Goal: Task Accomplishment & Management: Use online tool/utility

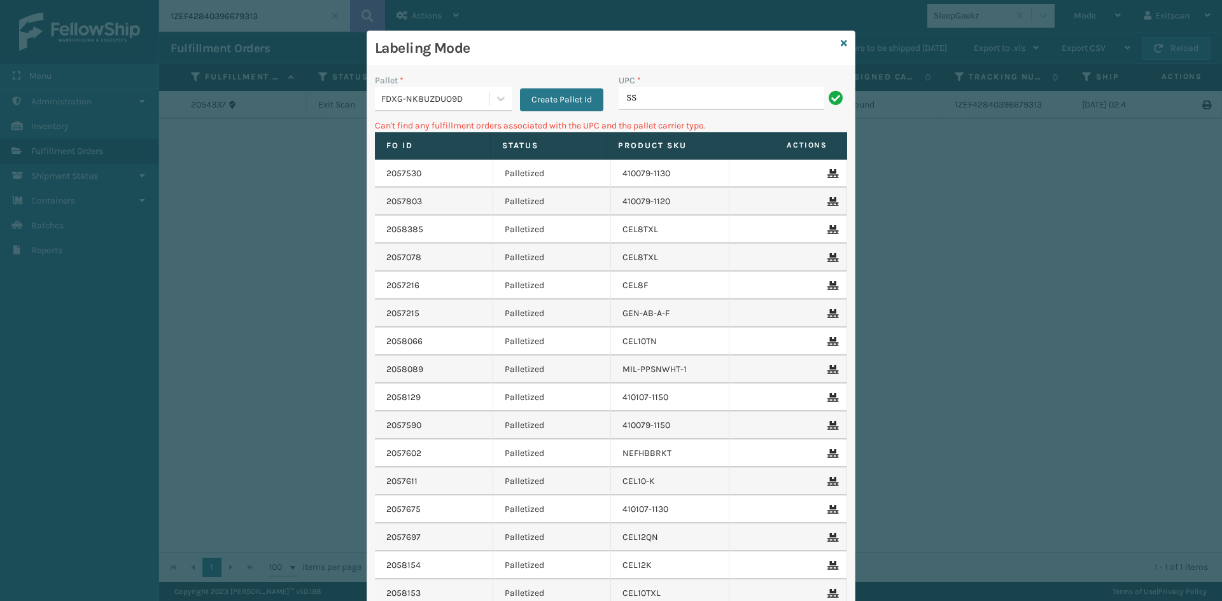
type input "S"
type input "GEN-MPT-K-TC-W"
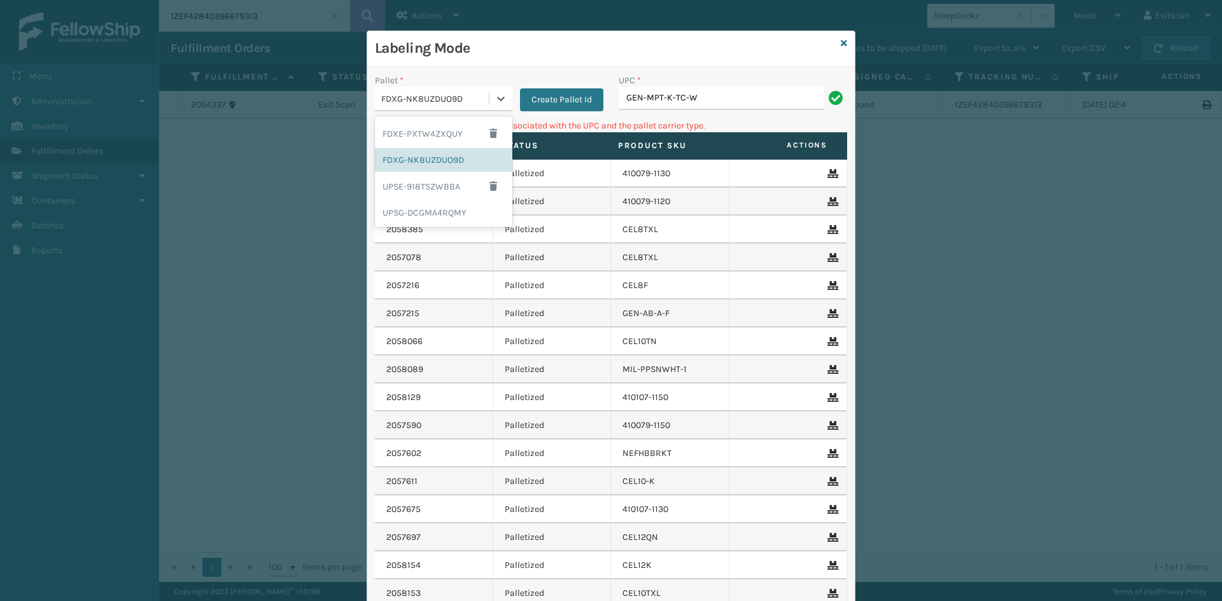
click at [470, 102] on div "FDXG-NK8UZDUO9D" at bounding box center [435, 98] width 109 height 13
click at [407, 211] on div "UPSG-DCGMA4RQMY" at bounding box center [443, 213] width 137 height 24
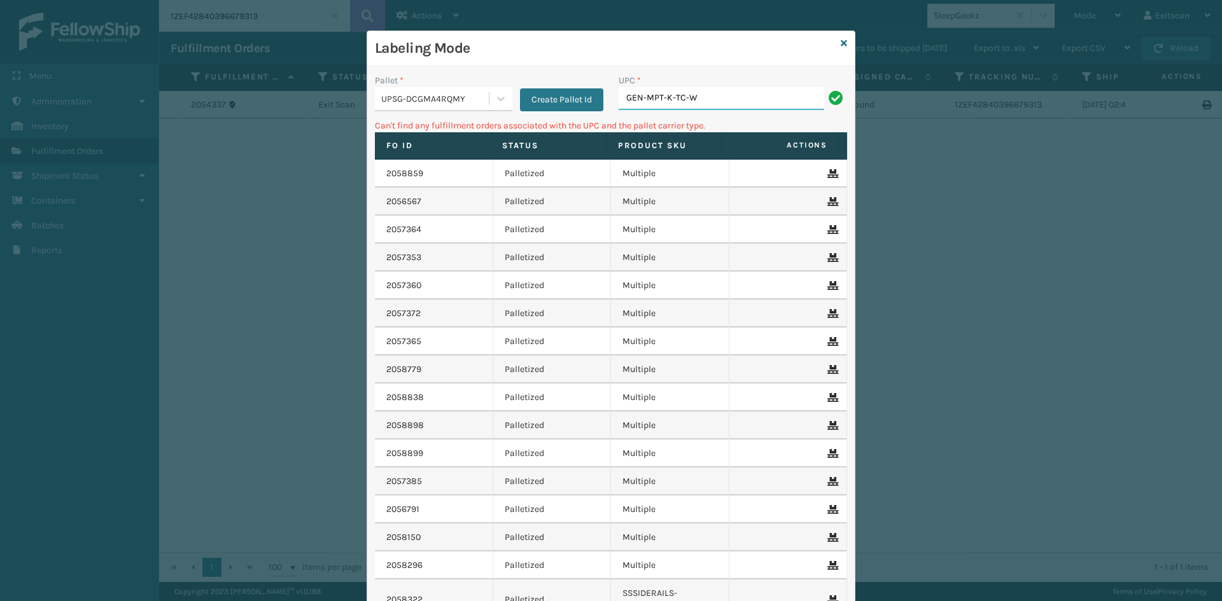
click at [709, 92] on input "GEN-MPT-K-TC-W" at bounding box center [721, 98] width 206 height 23
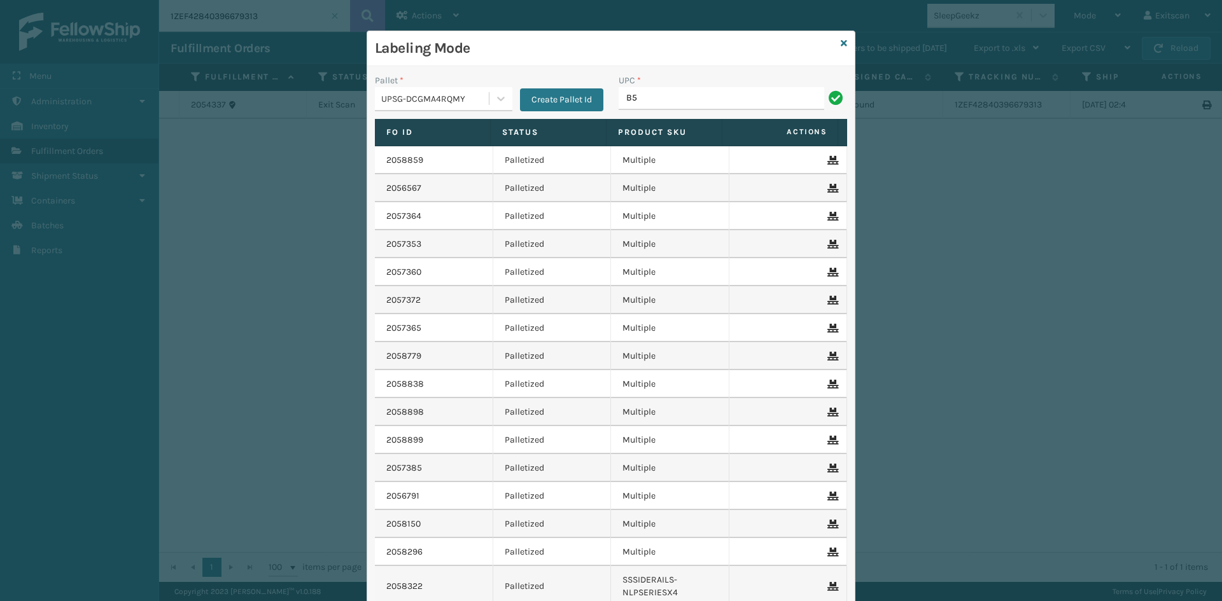
type input "B529"
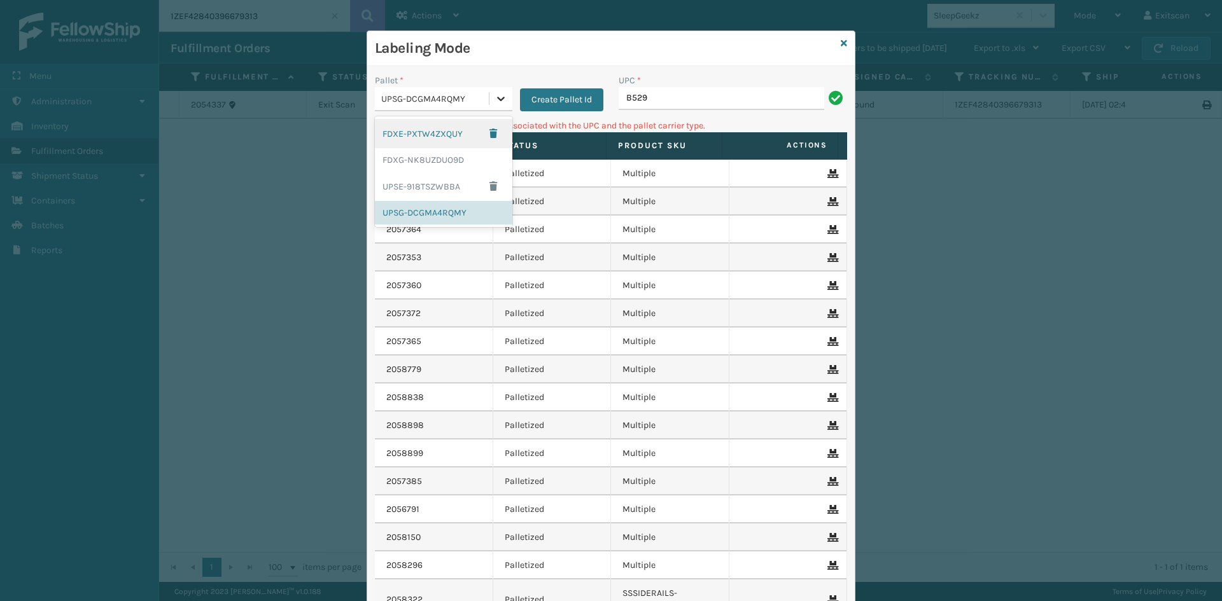
click at [496, 108] on div at bounding box center [500, 98] width 23 height 23
click at [468, 154] on div "FDXG-NK8UZDUO9D" at bounding box center [443, 160] width 137 height 24
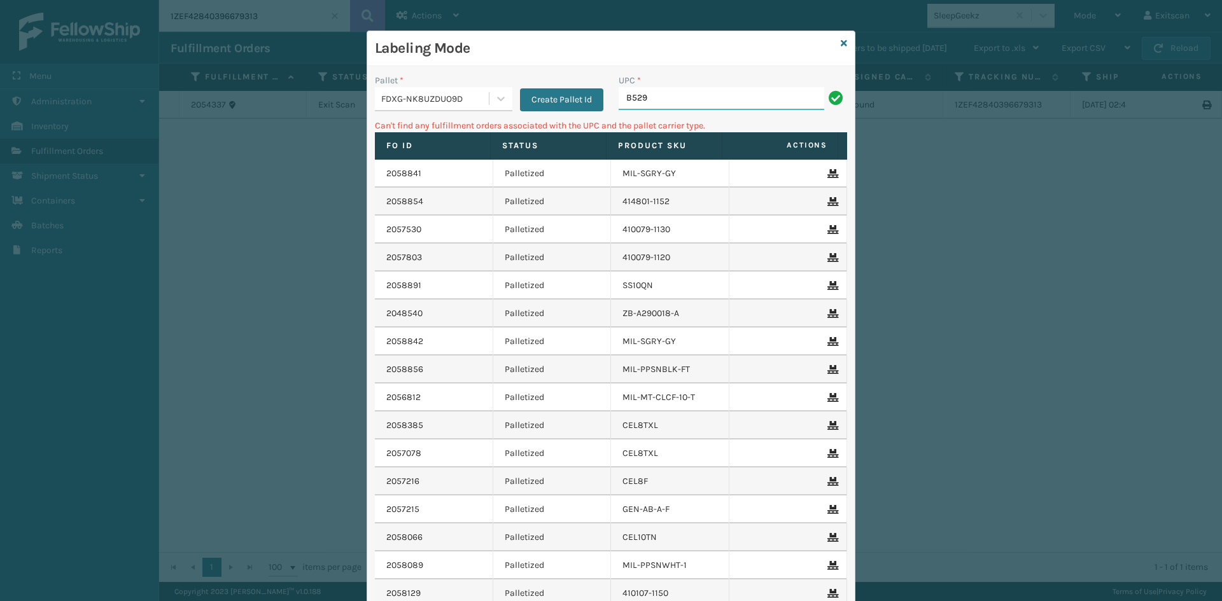
click at [656, 101] on input "B529" at bounding box center [721, 98] width 206 height 23
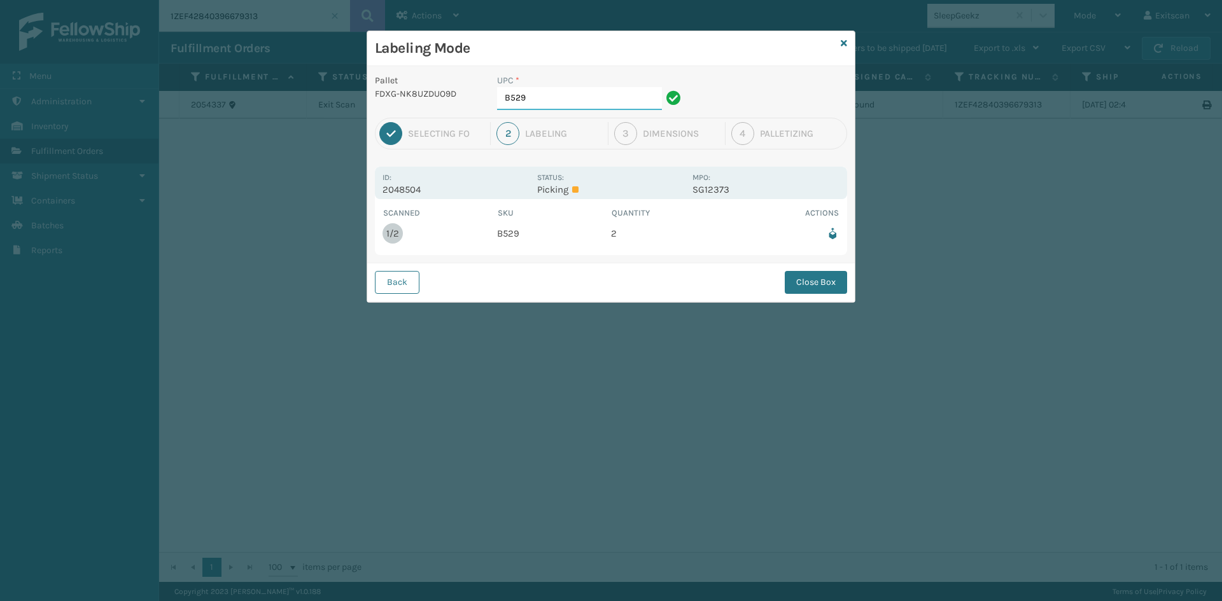
click at [569, 96] on input "B529" at bounding box center [579, 98] width 165 height 23
click at [814, 286] on button "Close Box" at bounding box center [815, 282] width 62 height 23
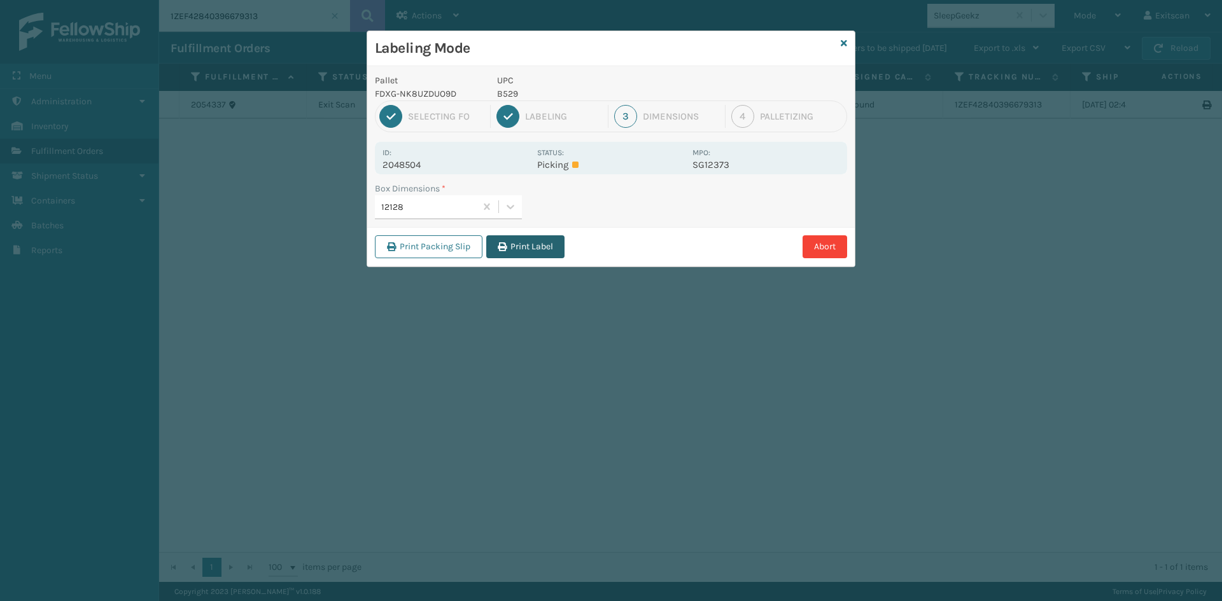
click at [527, 247] on button "Print Label" at bounding box center [525, 246] width 78 height 23
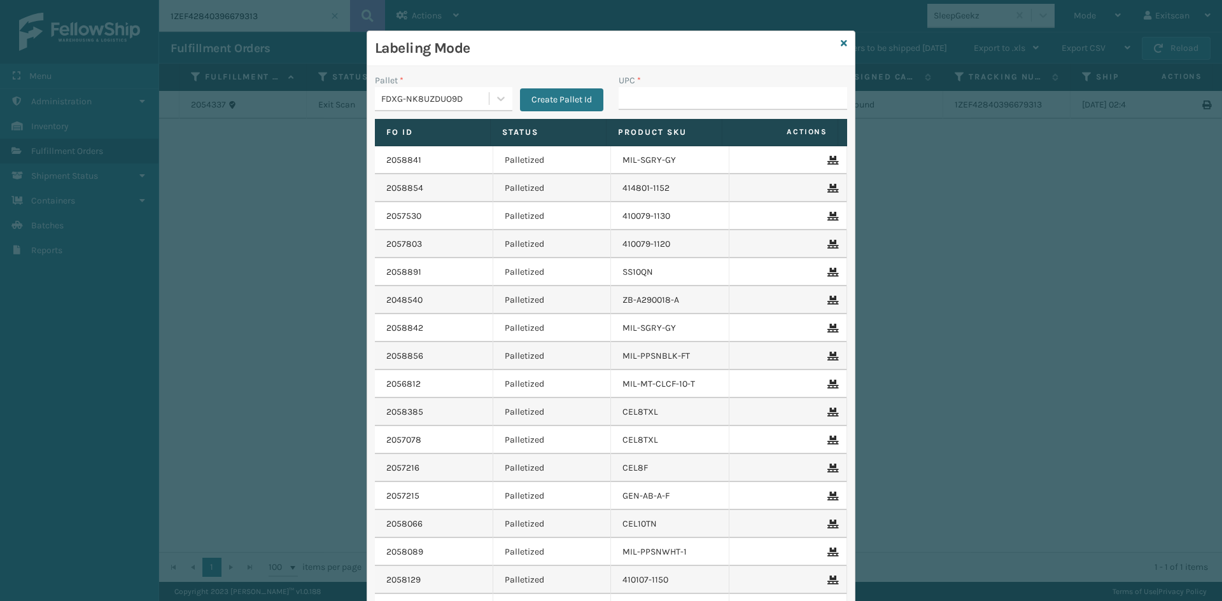
click at [641, 95] on input "UPC *" at bounding box center [732, 98] width 228 height 23
type input "B784H"
type input "SSSIDERAILS-NLPSERIESX4"
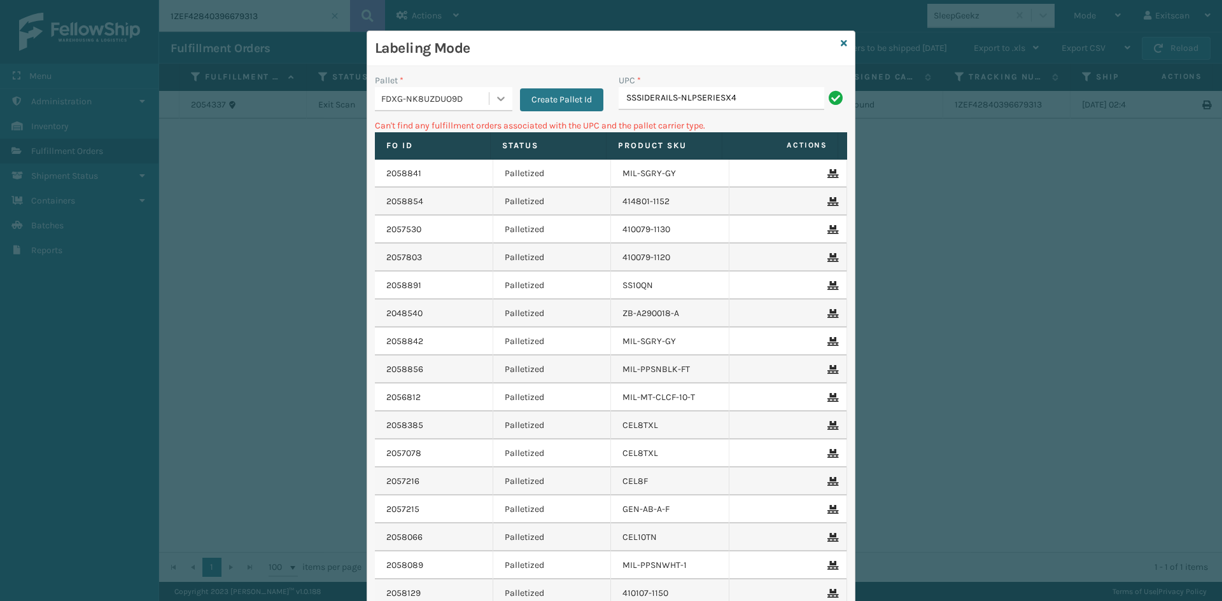
click at [494, 95] on icon at bounding box center [500, 98] width 13 height 13
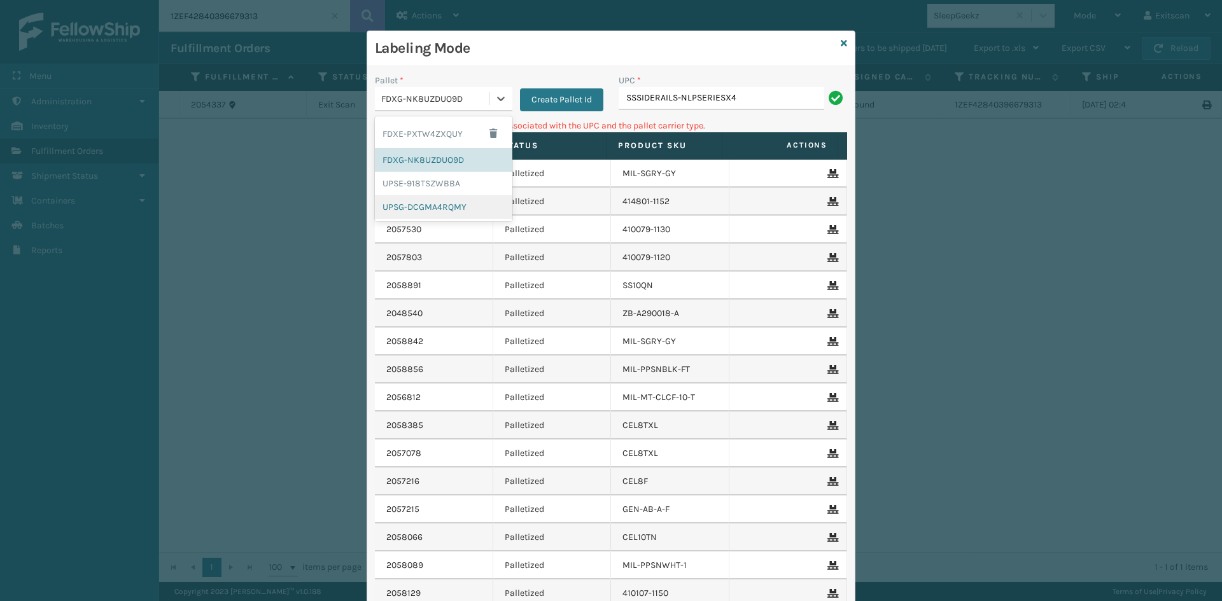
click at [451, 202] on div "UPSG-DCGMA4RQMY" at bounding box center [443, 207] width 137 height 24
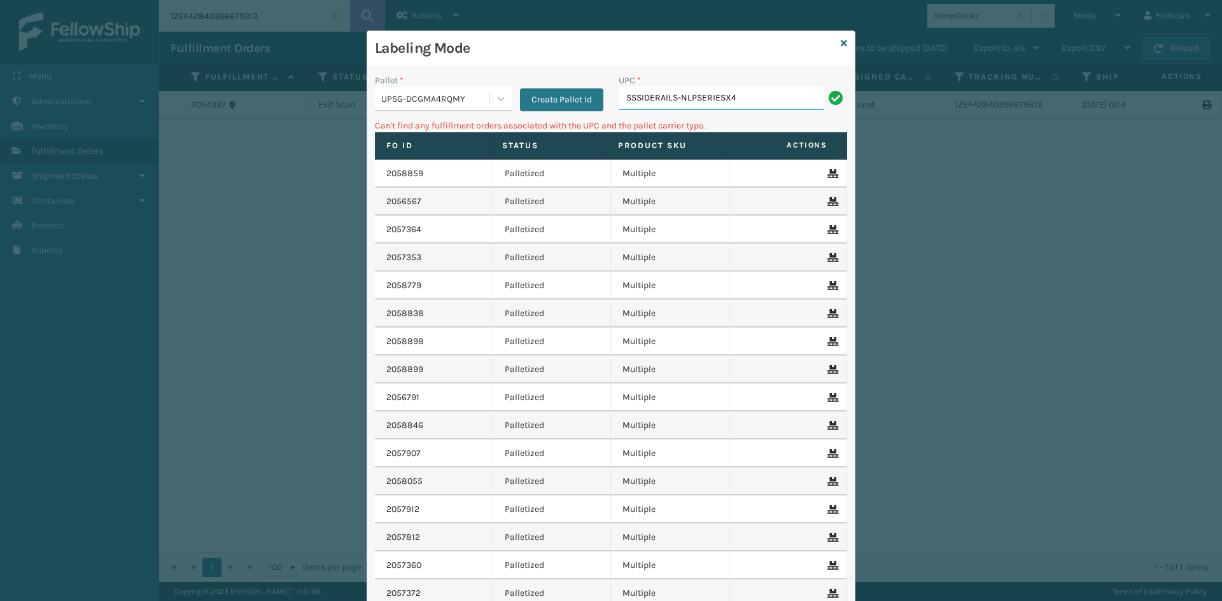
click at [763, 97] on input "SSSIDERAILS-NLPSERIESX4" at bounding box center [721, 98] width 206 height 23
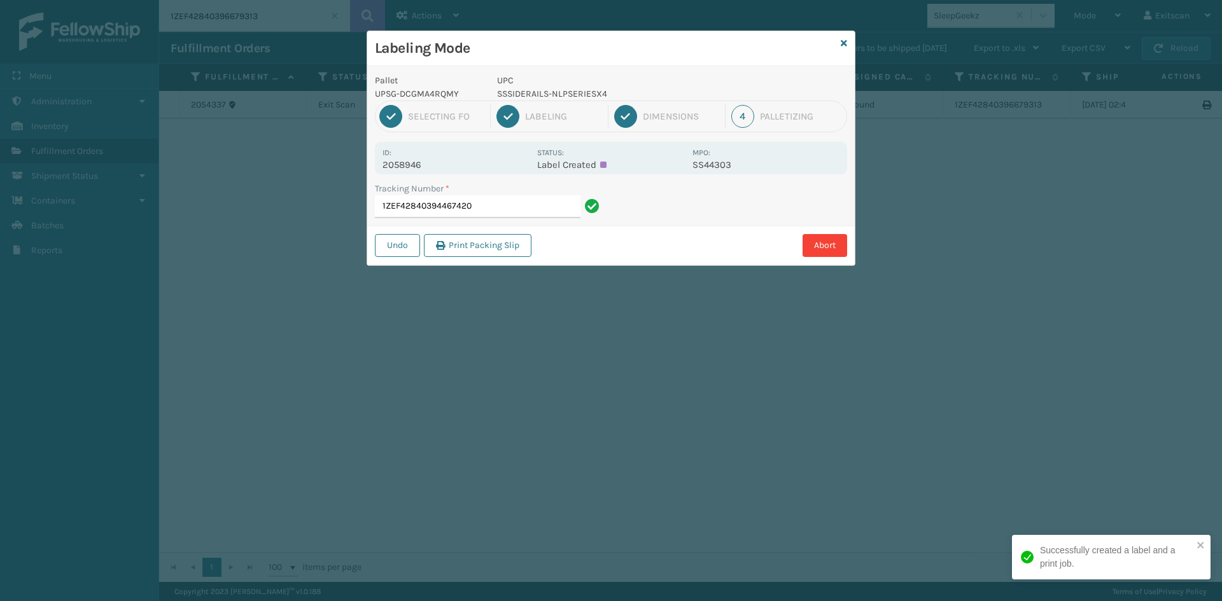
click at [483, 194] on div "Tracking Number *" at bounding box center [489, 188] width 228 height 13
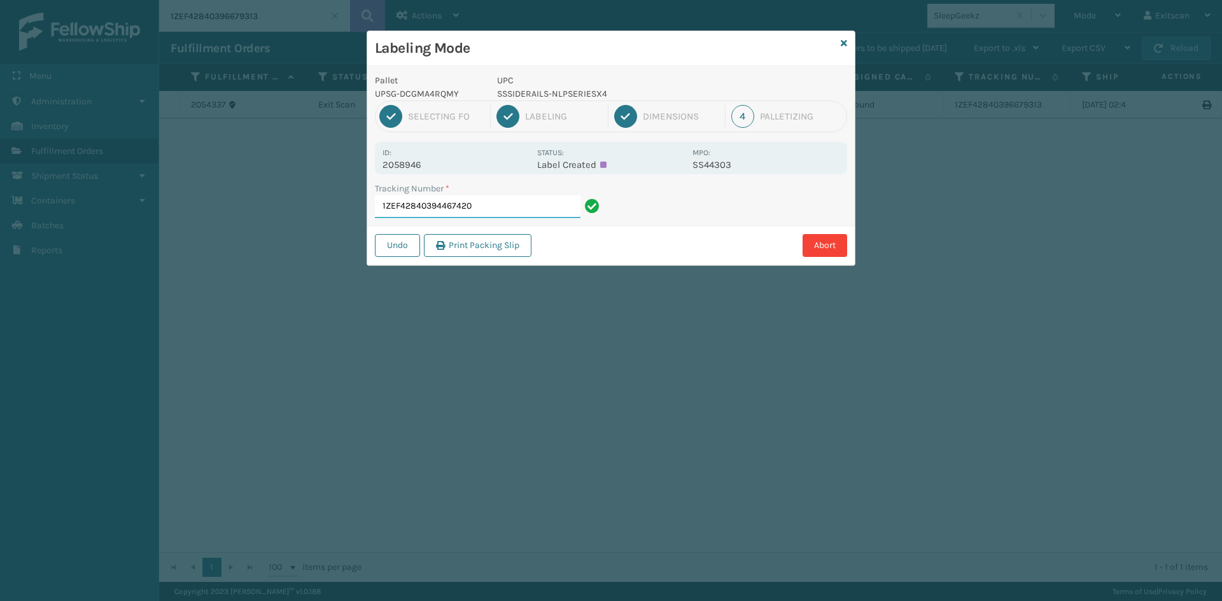
click at [519, 210] on input "1ZEF42840394467420" at bounding box center [478, 206] width 206 height 23
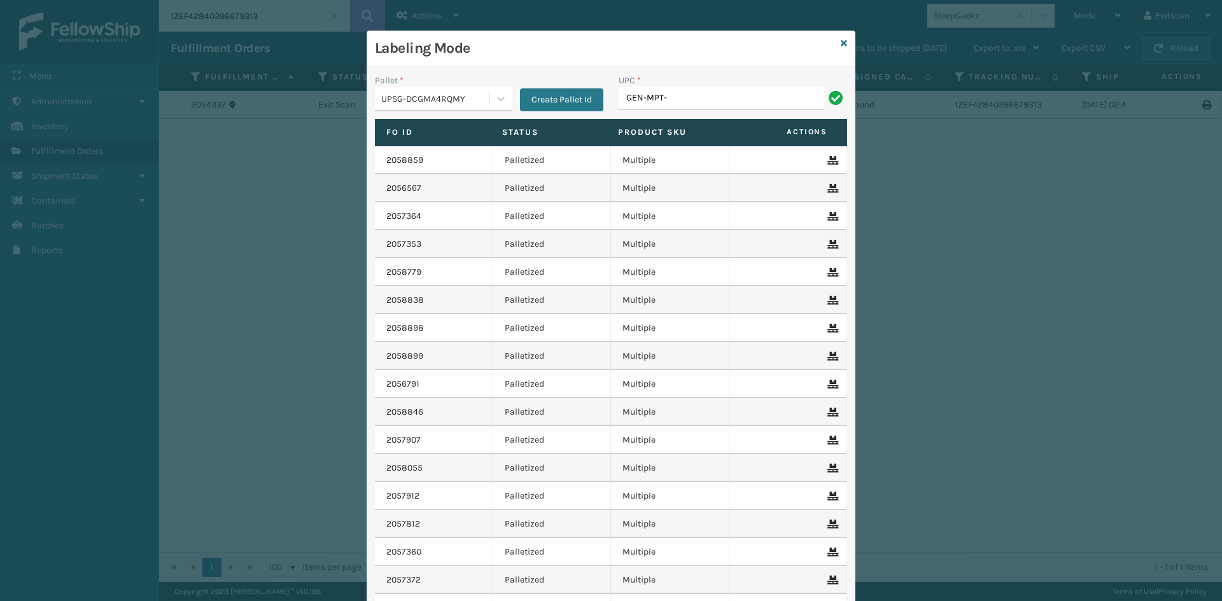
type input "GEN-MPT-K-TC-W"
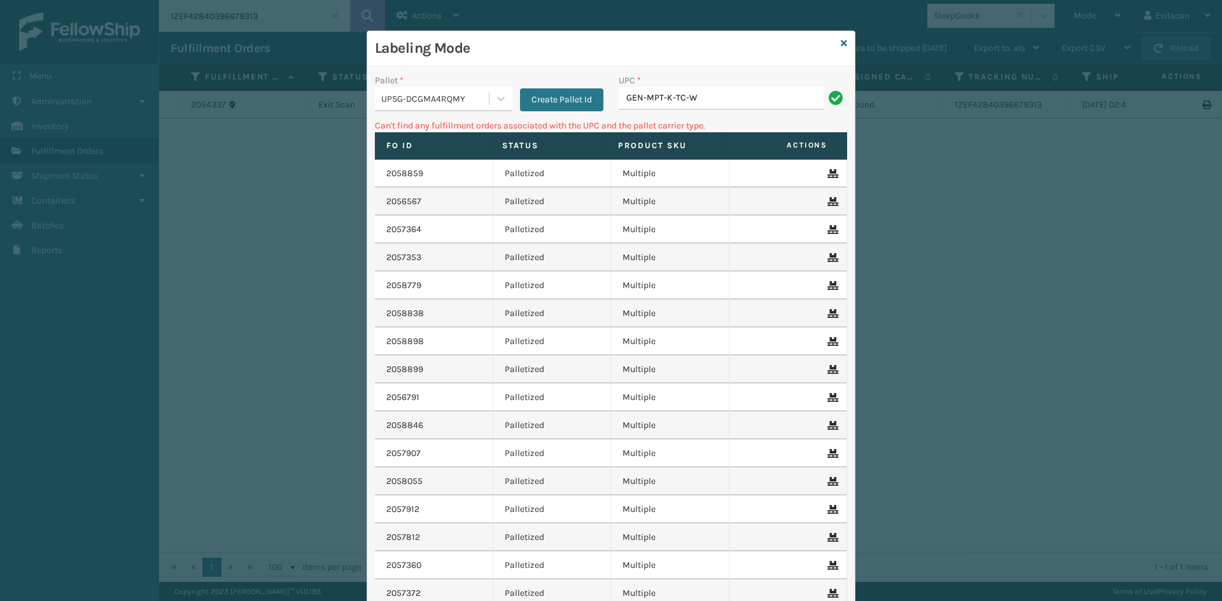
click at [486, 110] on div "Pallet * UPSG-DCGMA4RQMY Create Pallet Id" at bounding box center [489, 96] width 244 height 45
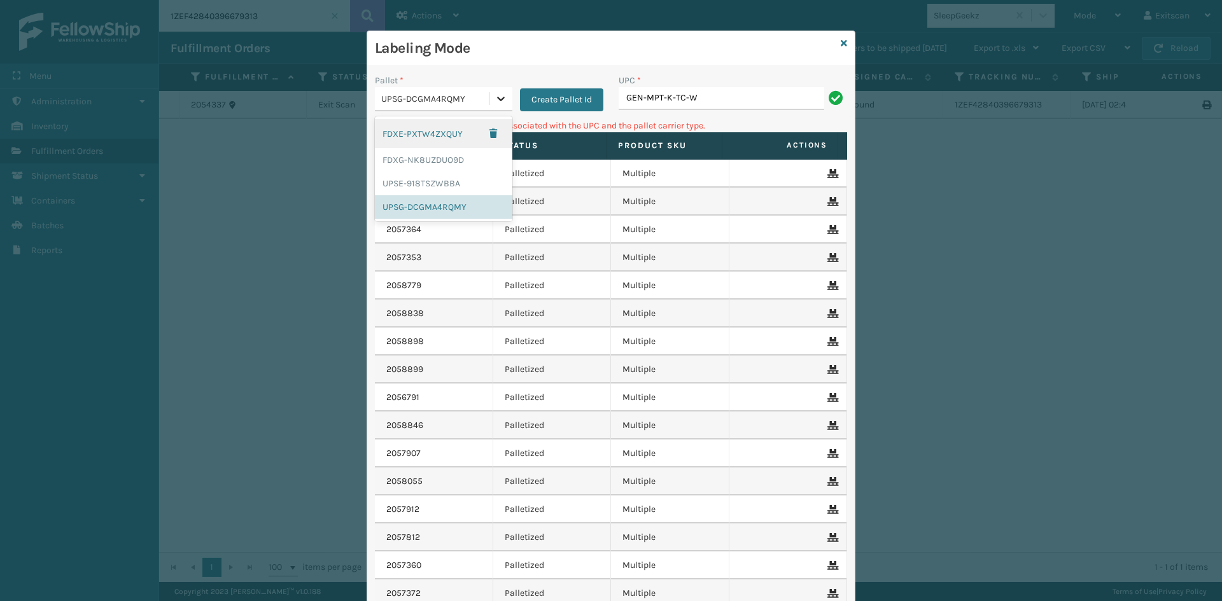
click at [489, 105] on div at bounding box center [500, 98] width 23 height 23
click at [469, 155] on div "FDXG-NK8UZDUO9D" at bounding box center [443, 160] width 137 height 24
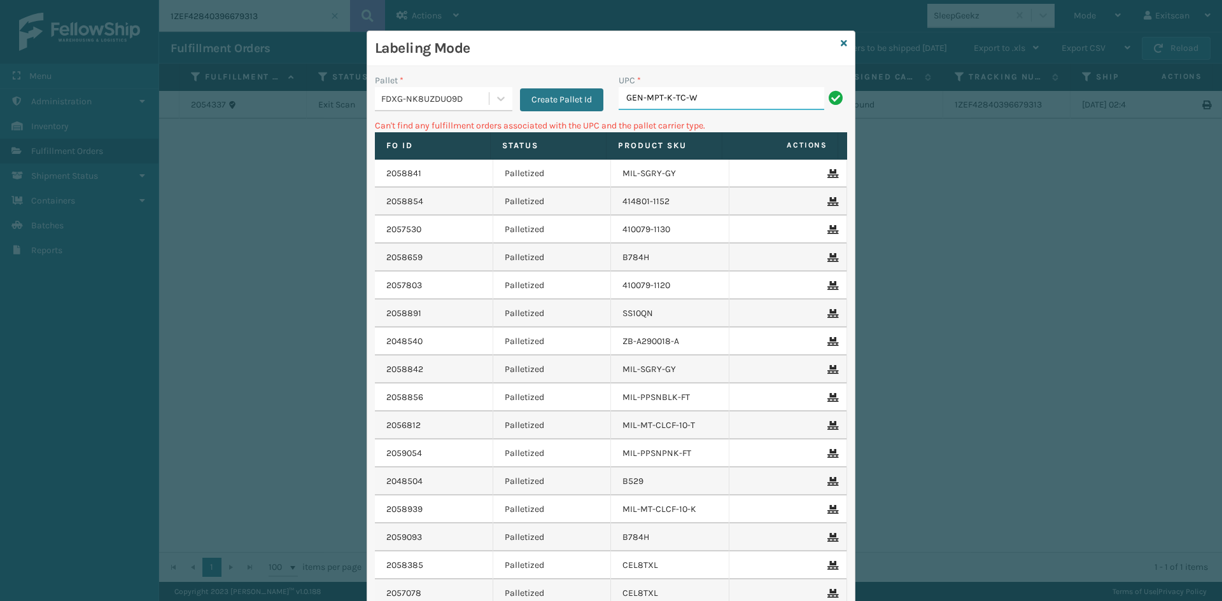
click at [693, 99] on input "GEN-MPT-K-TC-W" at bounding box center [721, 98] width 206 height 23
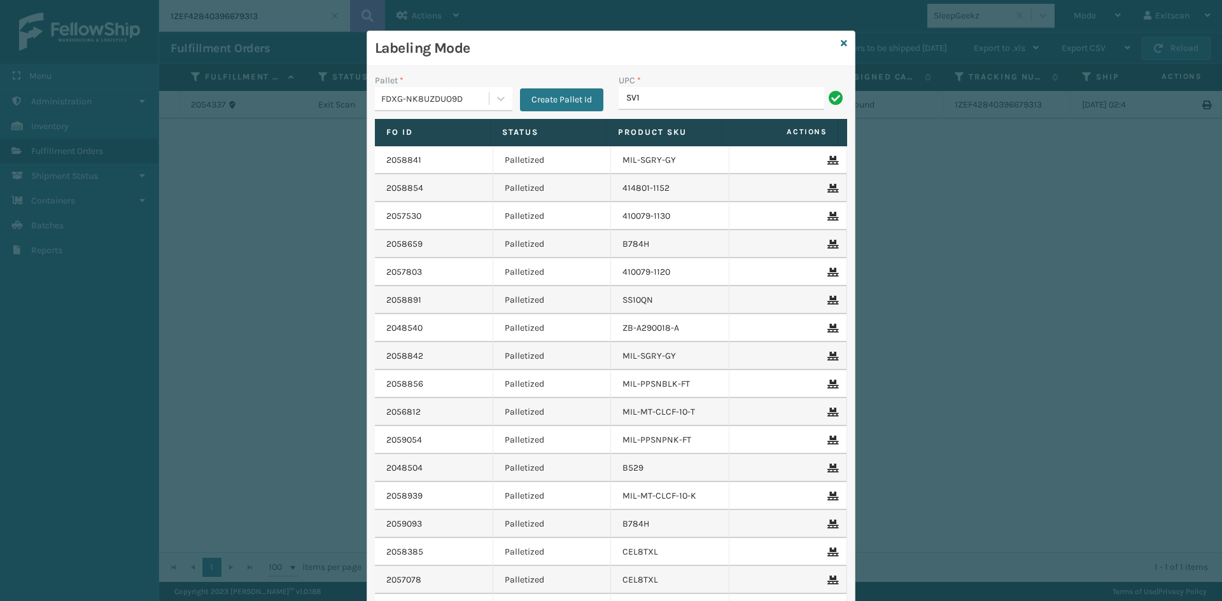
type input "SV1RMT"
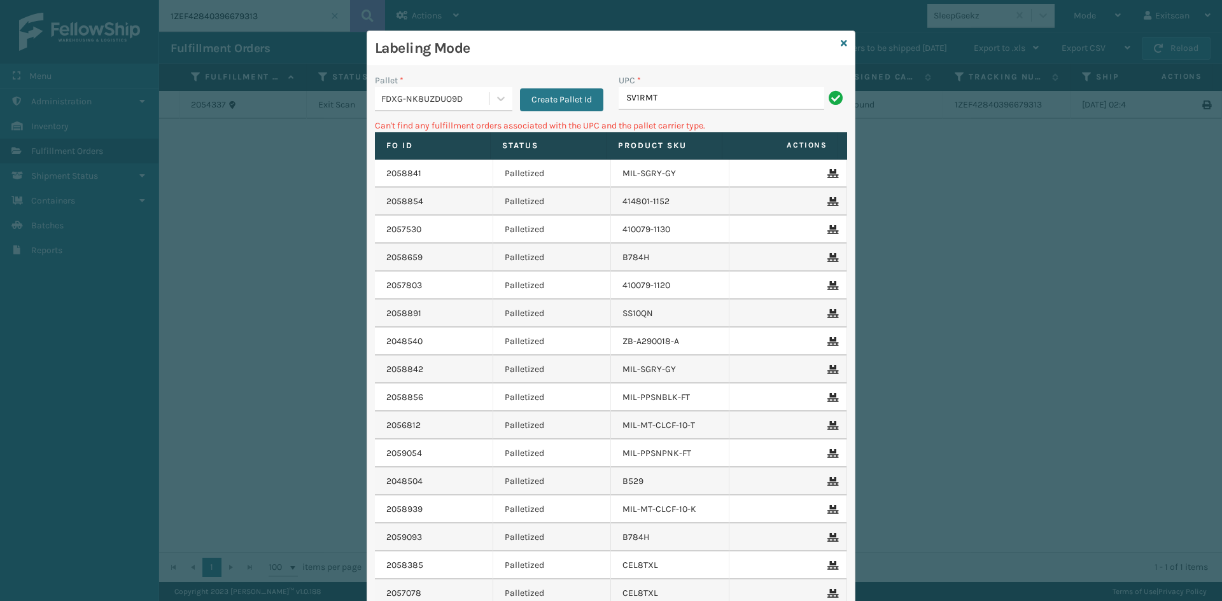
click at [454, 92] on div "FDXG-NK8UZDUO9D" at bounding box center [435, 98] width 109 height 13
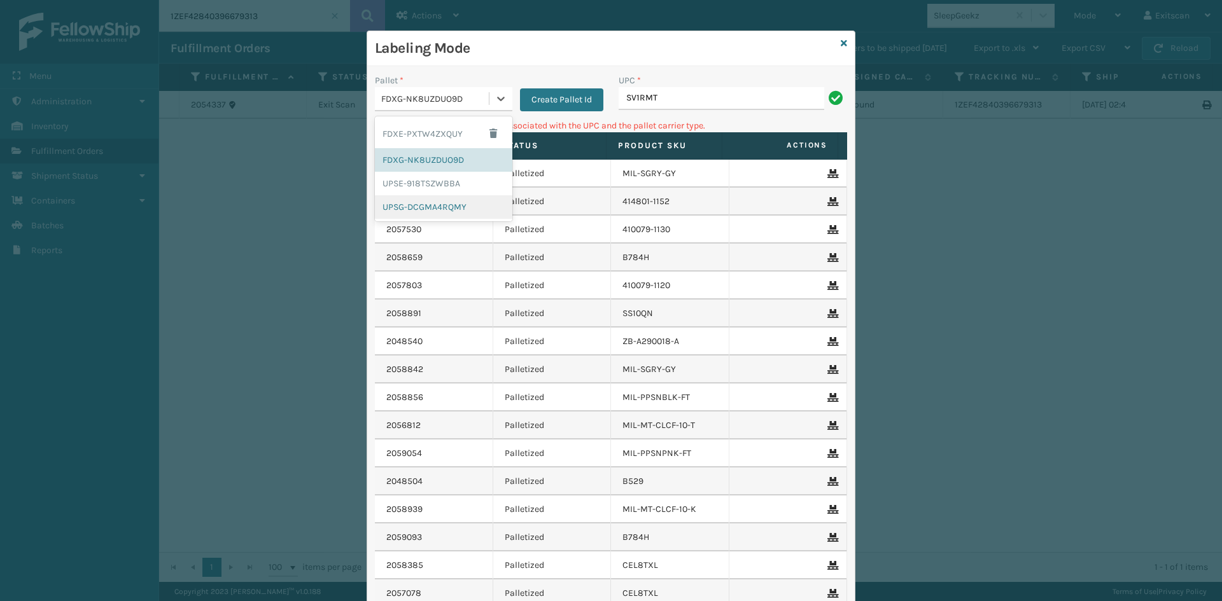
click at [420, 208] on div "UPSG-DCGMA4RQMY" at bounding box center [443, 207] width 137 height 24
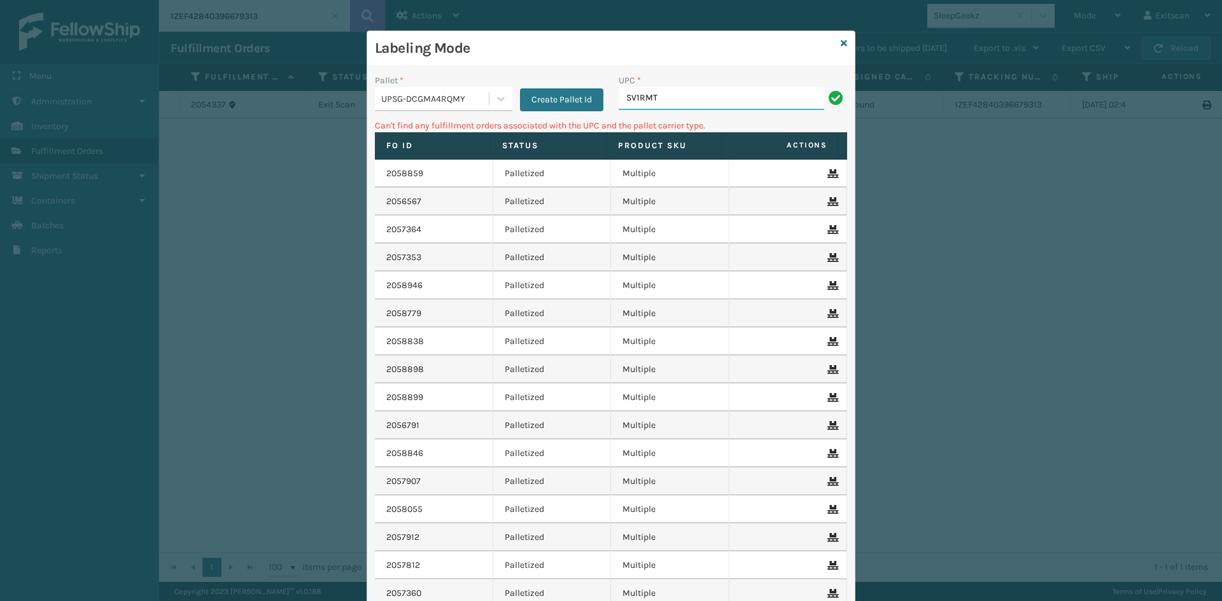
click at [694, 98] on input "SV1RMT" at bounding box center [721, 98] width 206 height 23
